Goal: Task Accomplishment & Management: Manage account settings

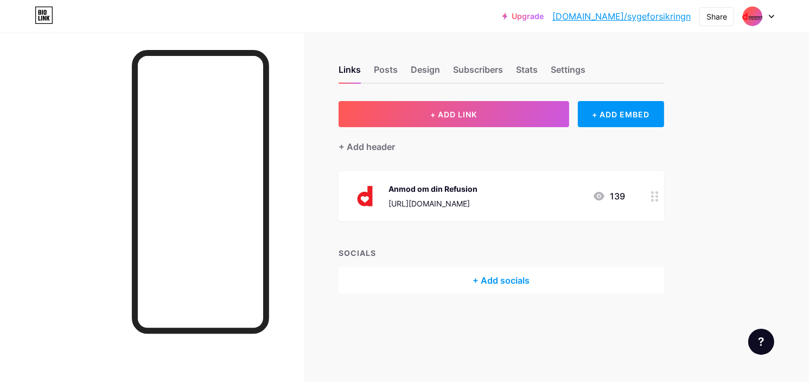
click at [590, 21] on div "Upgrade [DOMAIN_NAME]/sygefo... [DOMAIN_NAME]/sygeforsikringn" at bounding box center [597, 17] width 188 height 20
click at [600, 17] on link "[DOMAIN_NAME]/sygeforsikringn" at bounding box center [621, 16] width 138 height 13
click at [530, 67] on div "Stats" at bounding box center [527, 73] width 22 height 20
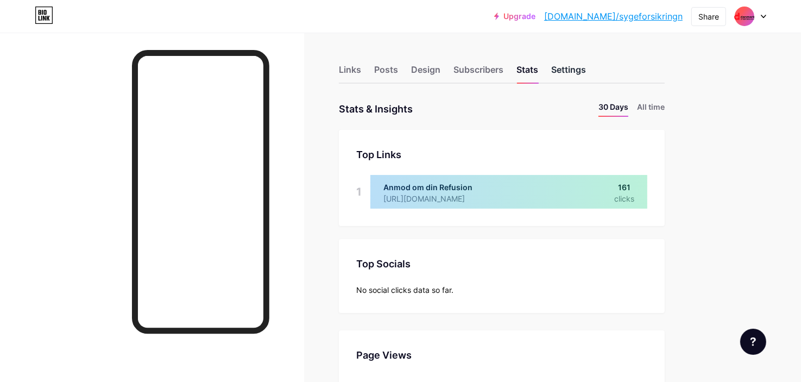
click at [555, 71] on div "Settings" at bounding box center [568, 73] width 35 height 20
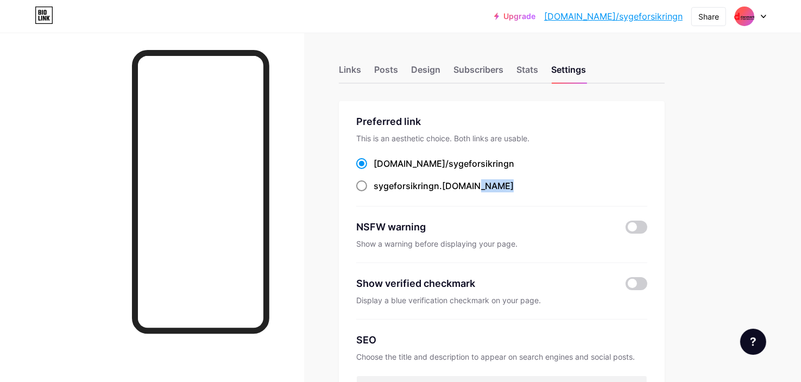
drag, startPoint x: 473, startPoint y: 187, endPoint x: 462, endPoint y: 184, distance: 10.7
click at [462, 184] on div "sygeforsikringn .[DOMAIN_NAME]" at bounding box center [501, 186] width 291 height 14
click at [462, 184] on div "sygeforsikringn .[DOMAIN_NAME]" at bounding box center [443, 185] width 140 height 13
click at [380, 192] on input "sygeforsikringn .[DOMAIN_NAME]" at bounding box center [376, 195] width 7 height 7
radio input "true"
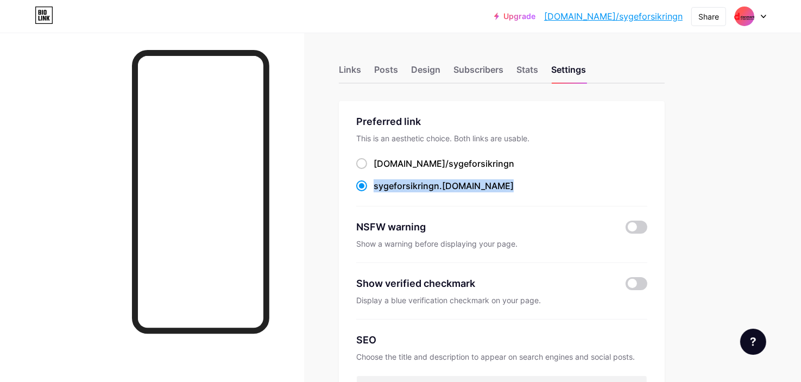
drag, startPoint x: 479, startPoint y: 186, endPoint x: 374, endPoint y: 186, distance: 105.3
click at [374, 186] on div "sygeforsikringn .[DOMAIN_NAME]" at bounding box center [501, 186] width 291 height 14
copy label "sygeforsikringn .[DOMAIN_NAME]"
